Goal: Navigation & Orientation: Find specific page/section

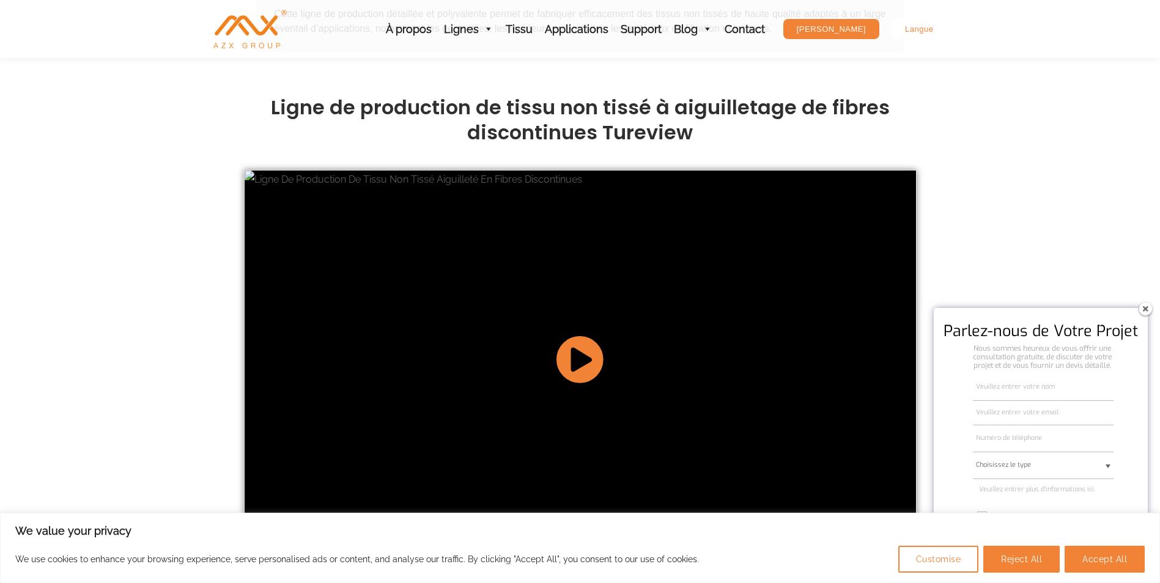
scroll to position [1284, 0]
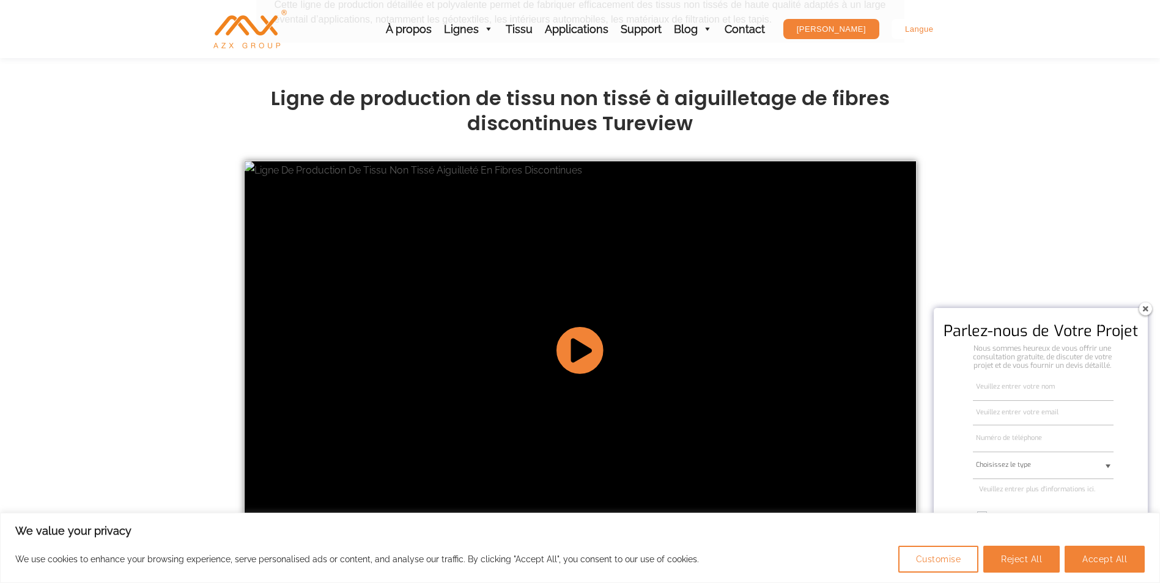
click at [588, 345] on icon at bounding box center [580, 350] width 48 height 48
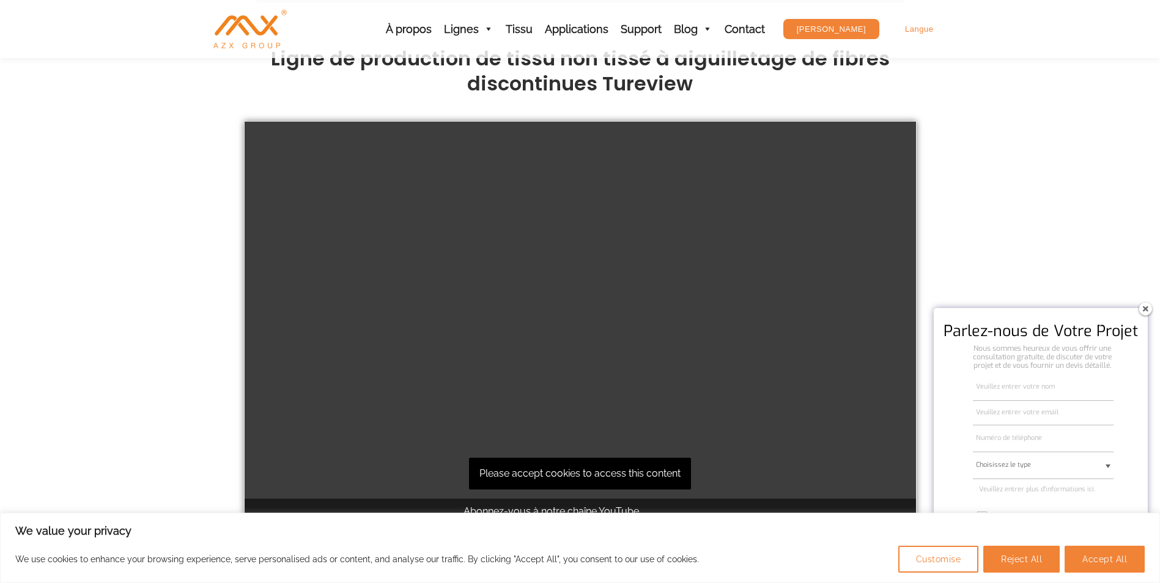
scroll to position [1345, 0]
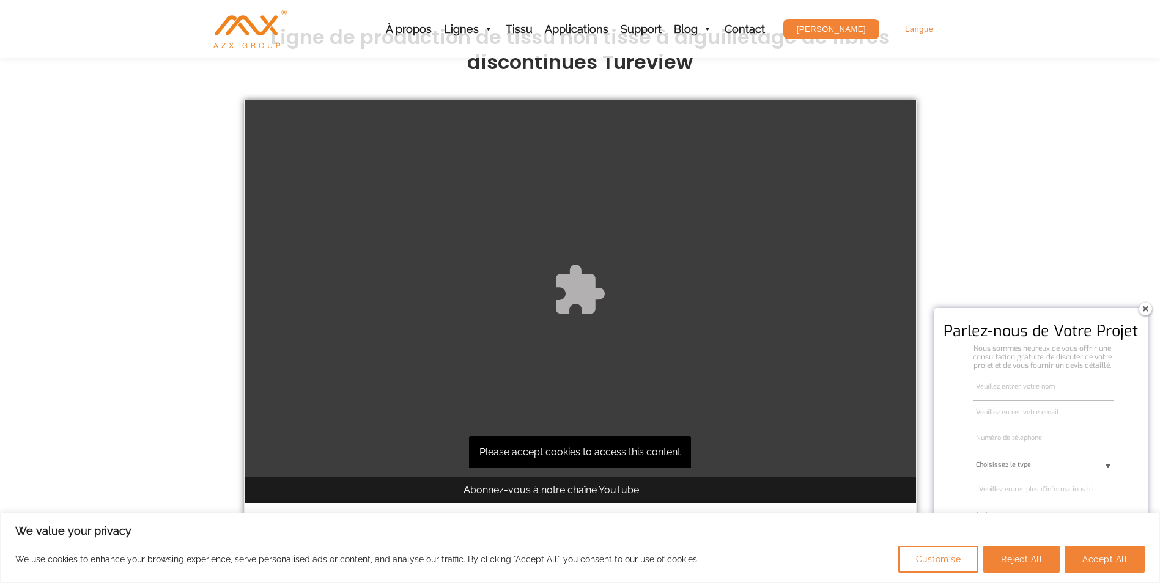
click at [539, 434] on div "Please accept cookies to access this content" at bounding box center [580, 289] width 671 height 378
click at [1094, 563] on button "Accept All" at bounding box center [1104, 559] width 80 height 27
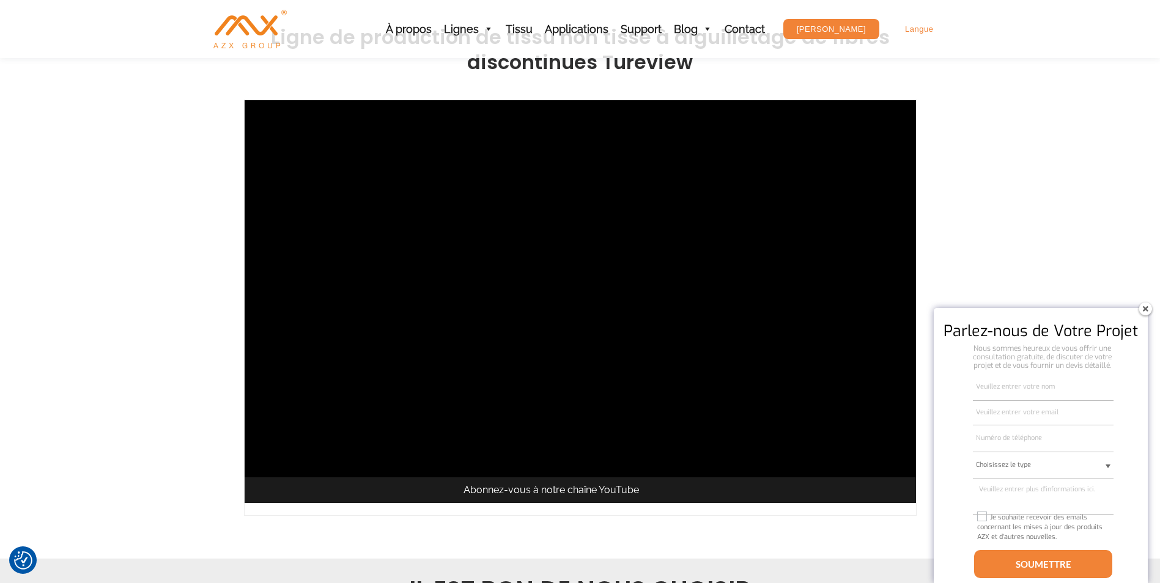
checkbox input "true"
click at [1141, 309] on img at bounding box center [1145, 309] width 20 height 20
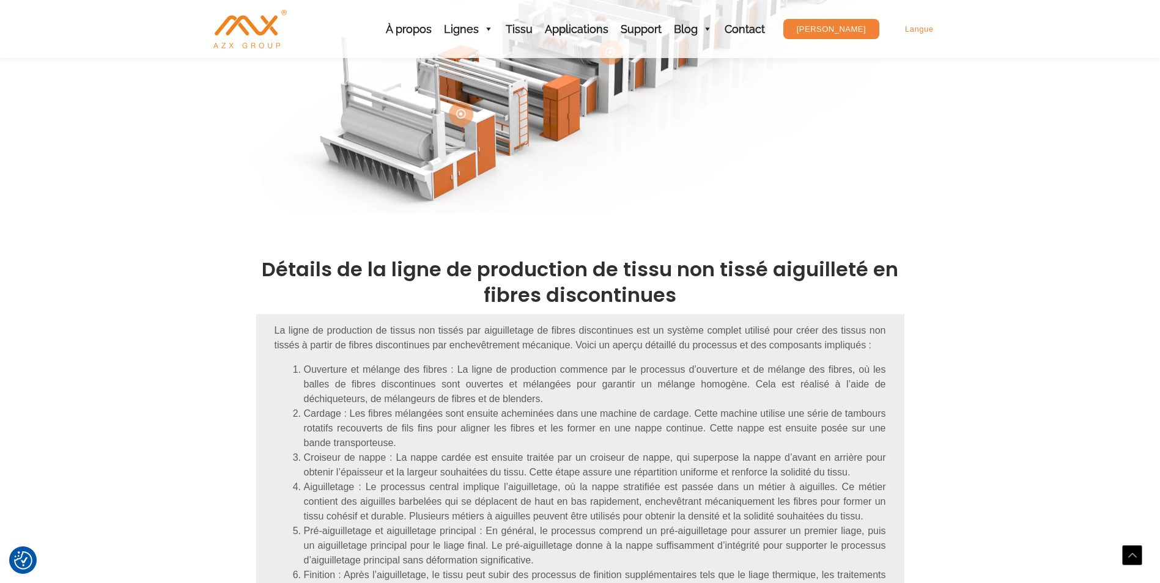
scroll to position [306, 0]
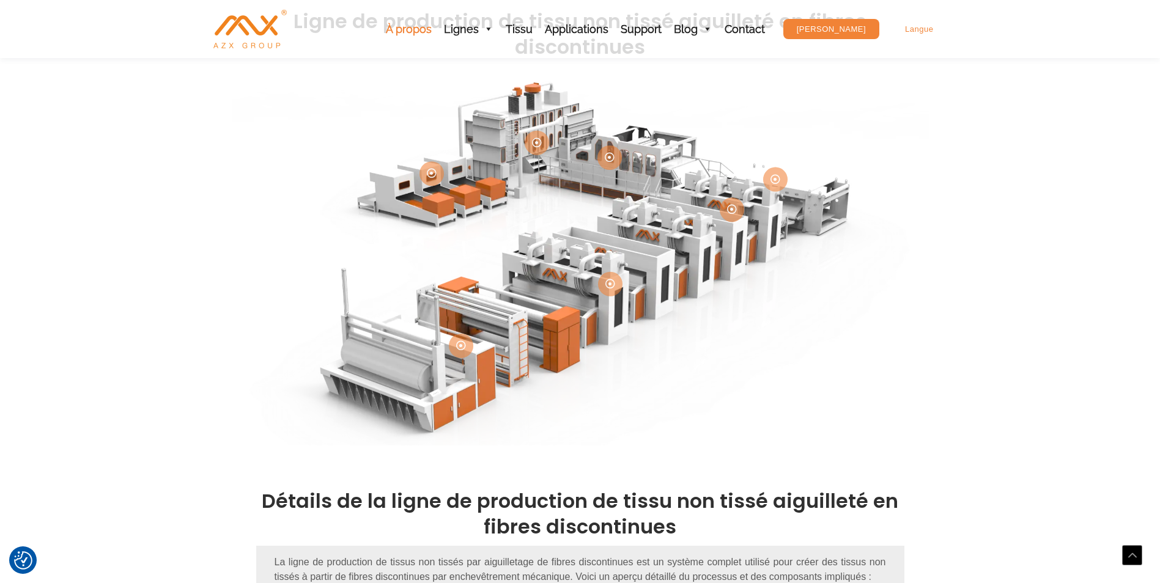
click at [430, 30] on link "À propos" at bounding box center [409, 29] width 58 height 58
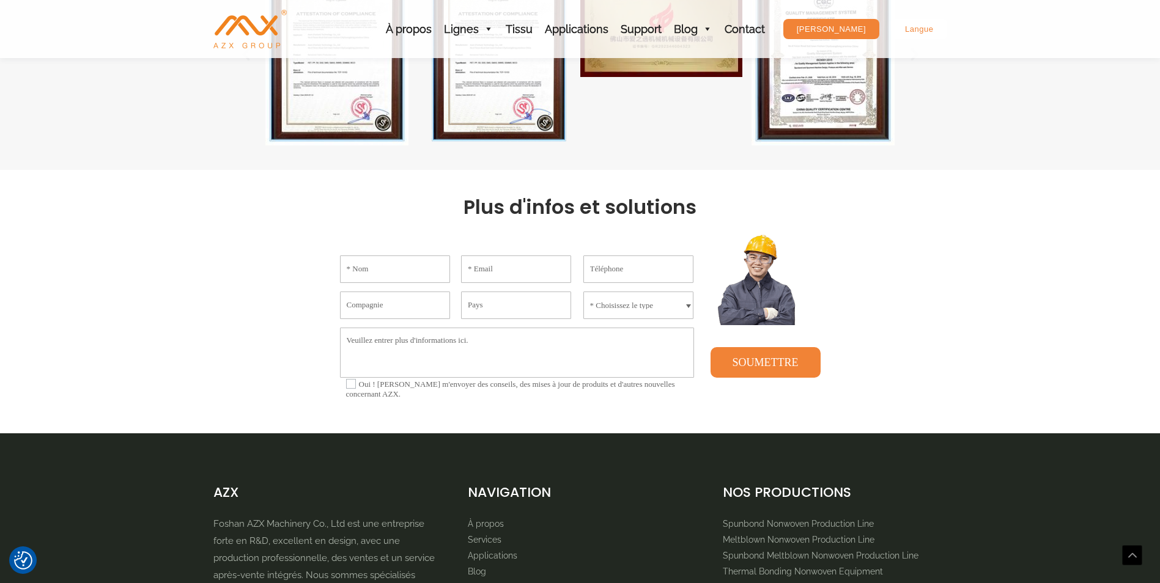
scroll to position [2201, 0]
